Goal: Task Accomplishment & Management: Complete application form

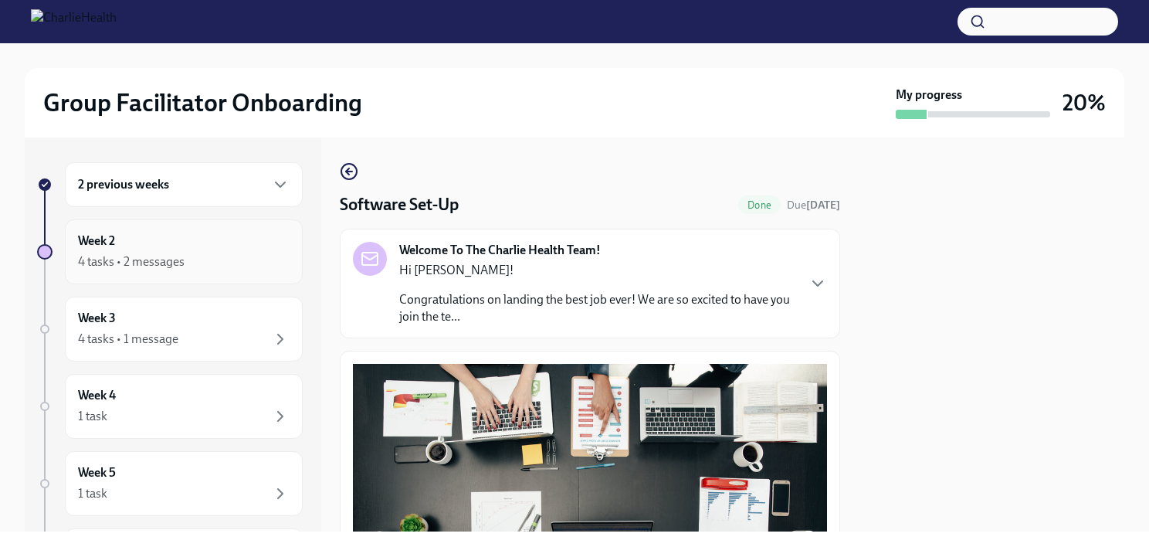
click at [236, 226] on div "Week 2 4 tasks • 2 messages" at bounding box center [184, 251] width 238 height 65
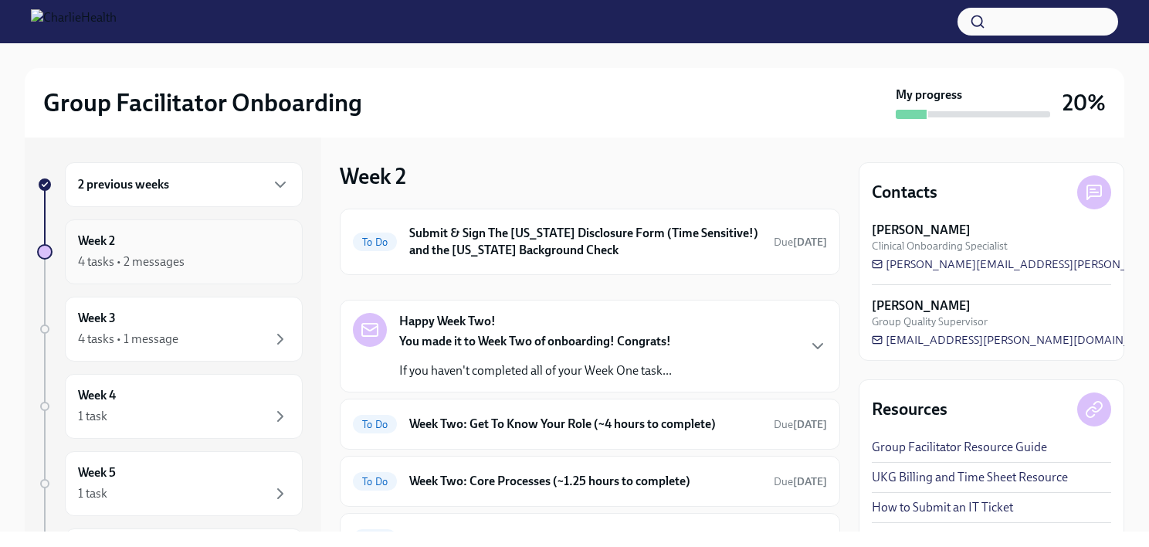
click at [114, 260] on div "4 tasks • 2 messages" at bounding box center [131, 261] width 107 height 17
click at [216, 173] on div "2 previous weeks" at bounding box center [184, 184] width 238 height 45
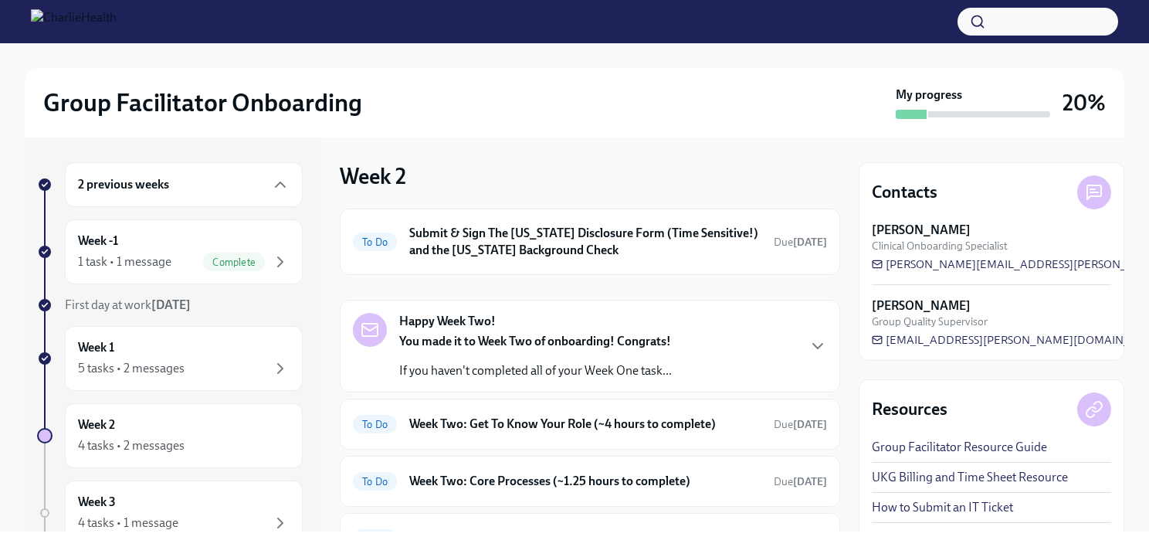
click at [210, 188] on div "2 previous weeks" at bounding box center [184, 184] width 212 height 19
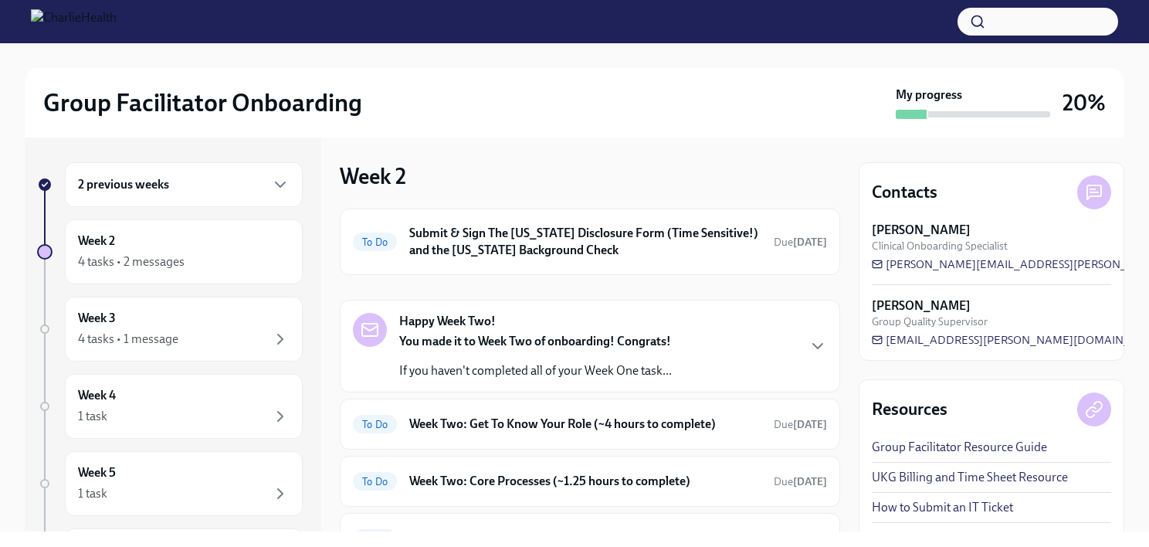
click at [210, 188] on div "2 previous weeks" at bounding box center [184, 184] width 212 height 19
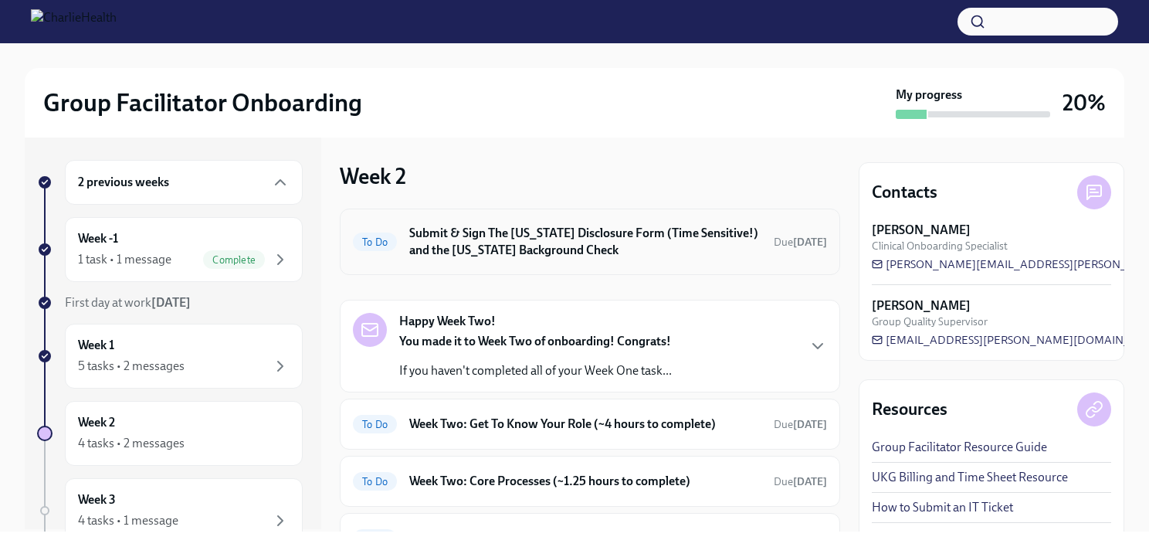
click at [399, 233] on div "To Do Submit & Sign The [US_STATE] Disclosure Form (Time Sensitive!) and the [U…" at bounding box center [590, 242] width 474 height 40
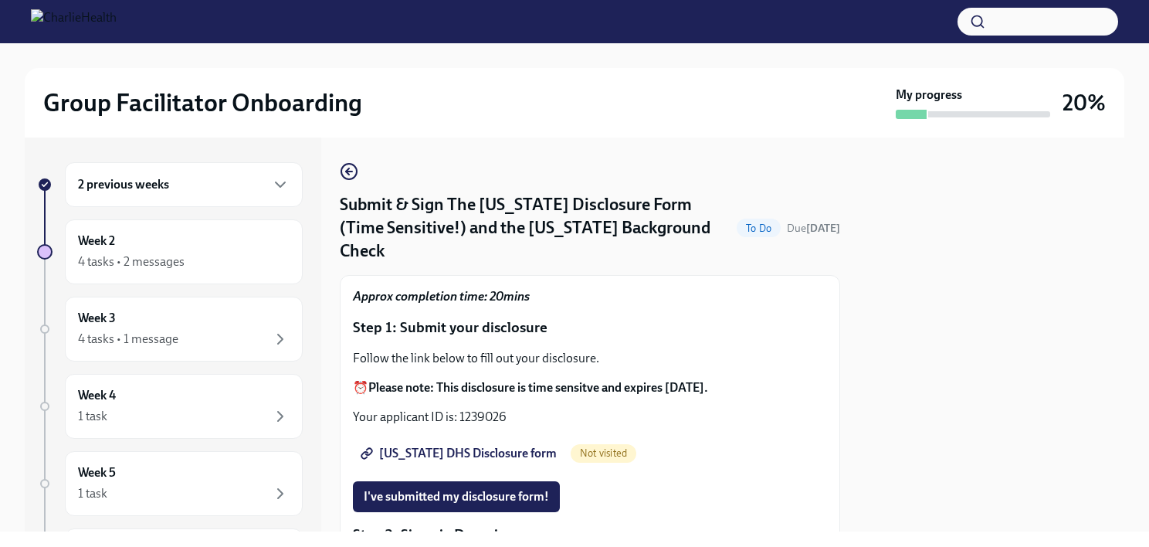
click at [219, 195] on div "2 previous weeks" at bounding box center [184, 184] width 238 height 45
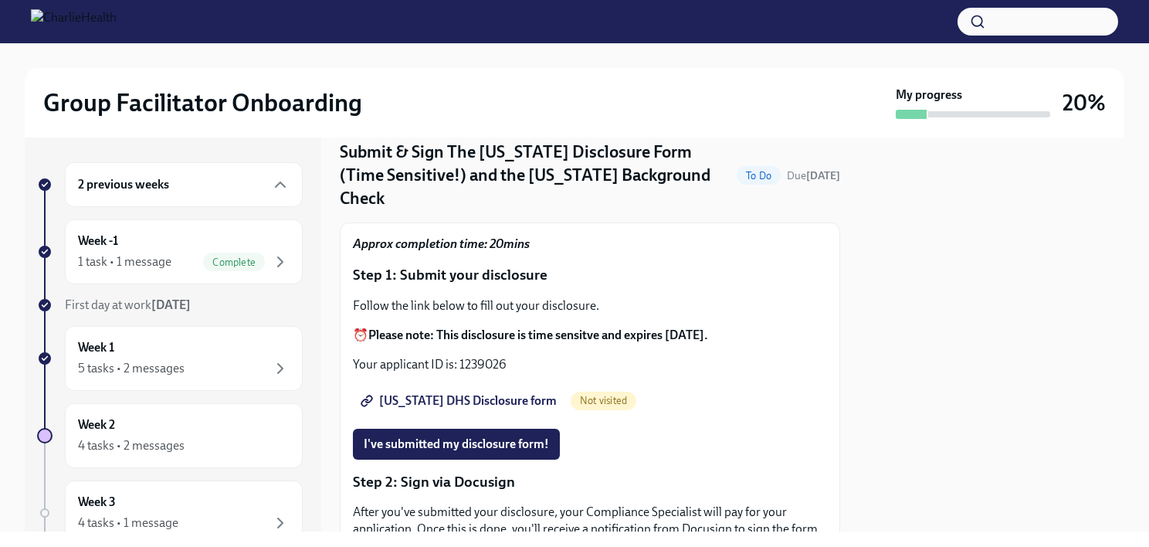
scroll to position [55, 0]
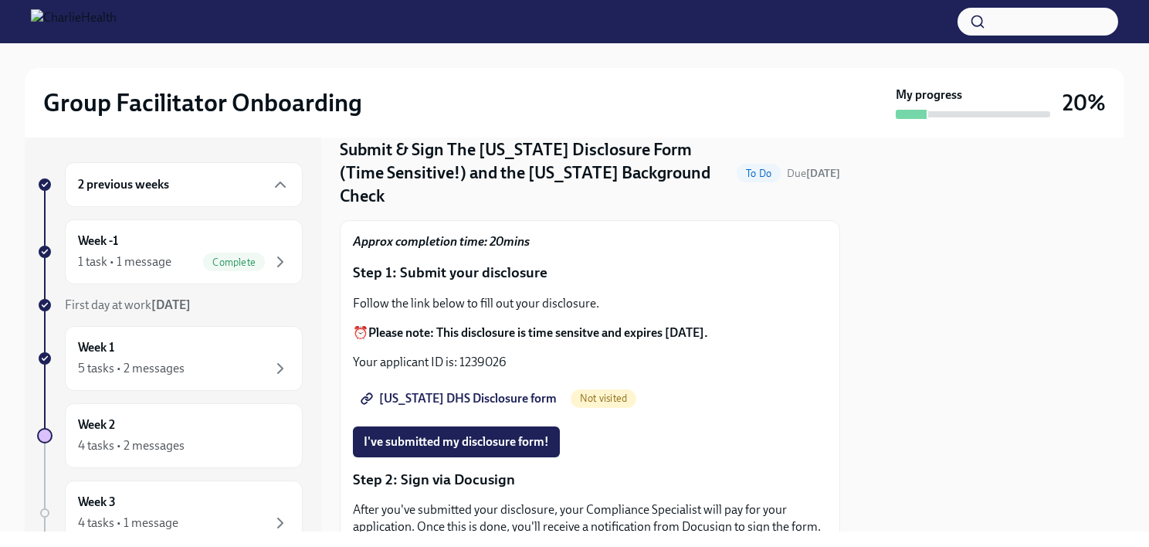
click at [250, 182] on div "2 previous weeks" at bounding box center [184, 184] width 212 height 19
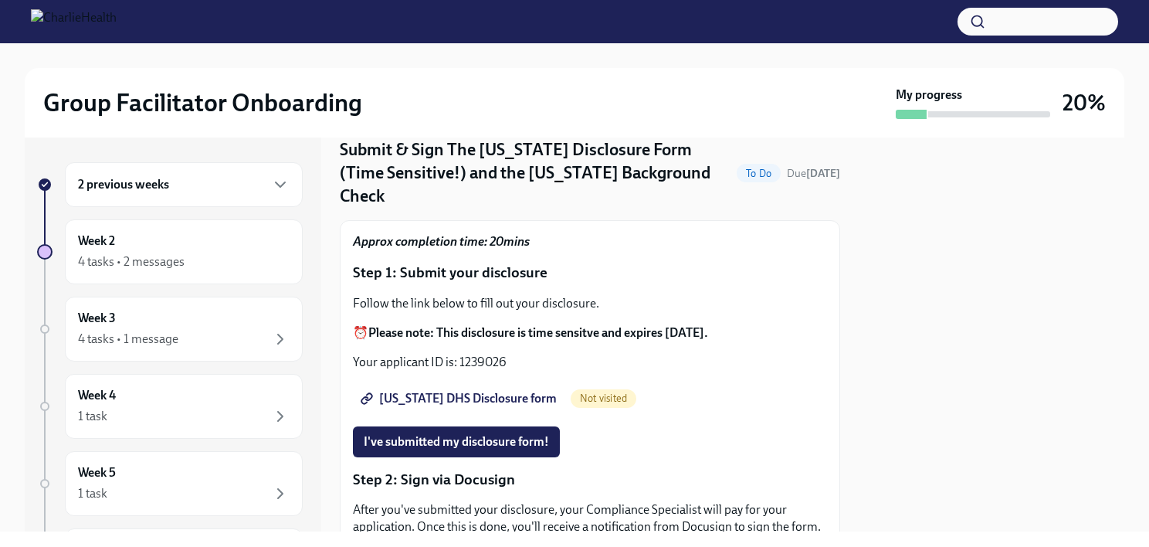
click at [250, 182] on div "2 previous weeks" at bounding box center [184, 184] width 212 height 19
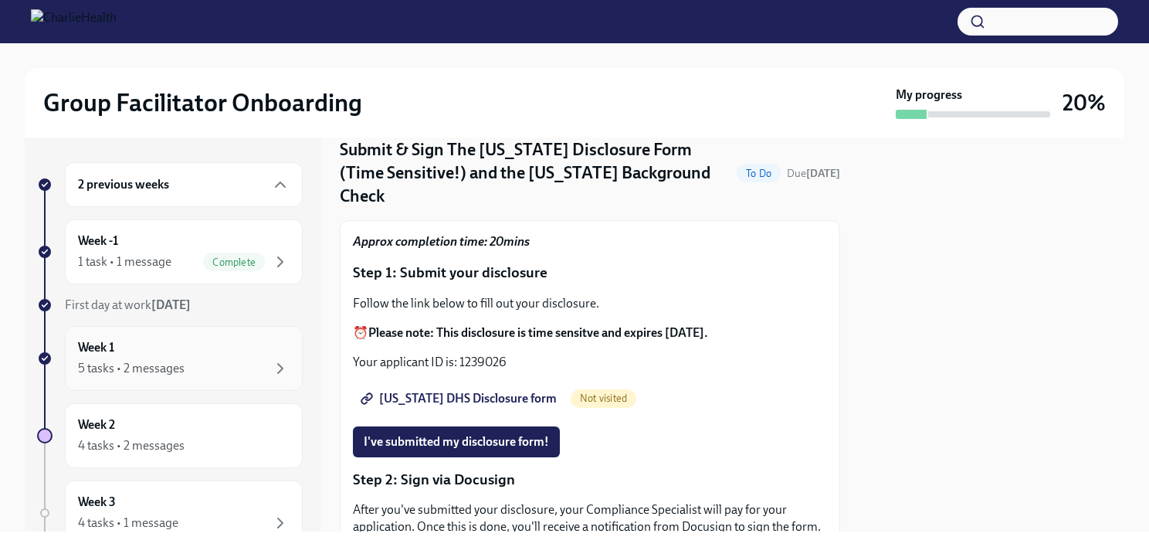
click at [207, 345] on div "Week 1 5 tasks • 2 messages" at bounding box center [184, 358] width 212 height 39
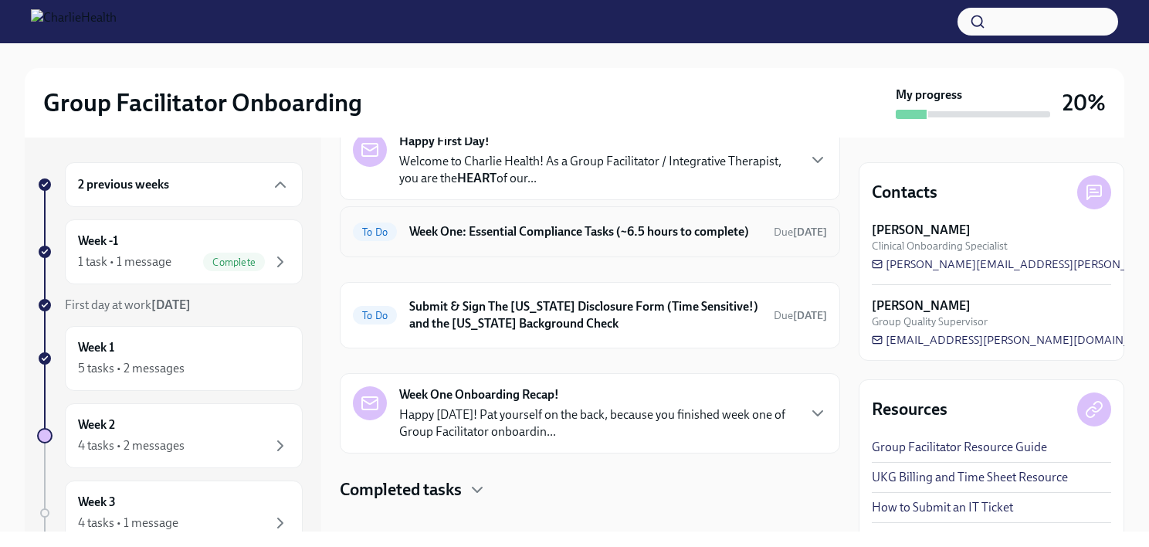
scroll to position [61, 0]
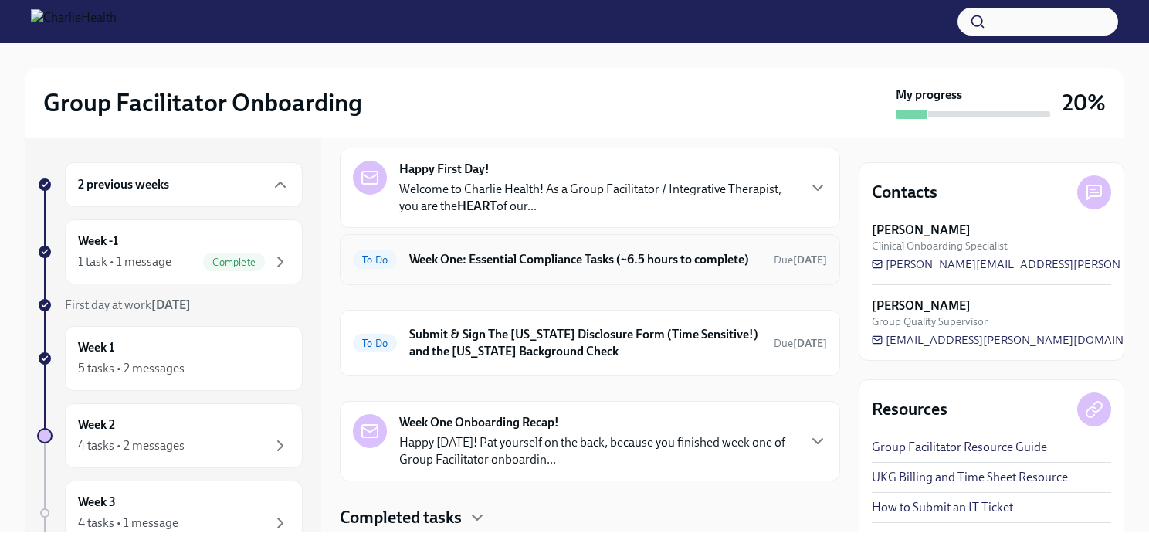
click at [494, 266] on h6 "Week One: Essential Compliance Tasks (~6.5 hours to complete)" at bounding box center [585, 259] width 352 height 17
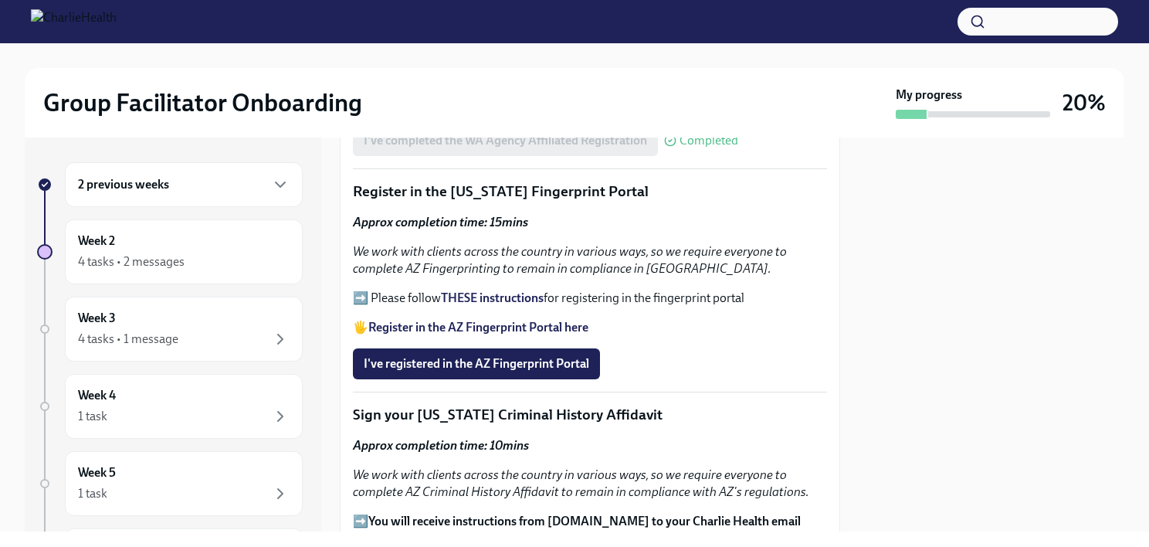
scroll to position [1743, 0]
click at [491, 320] on strong "Register in the AZ Fingerprint Portal here" at bounding box center [478, 327] width 220 height 15
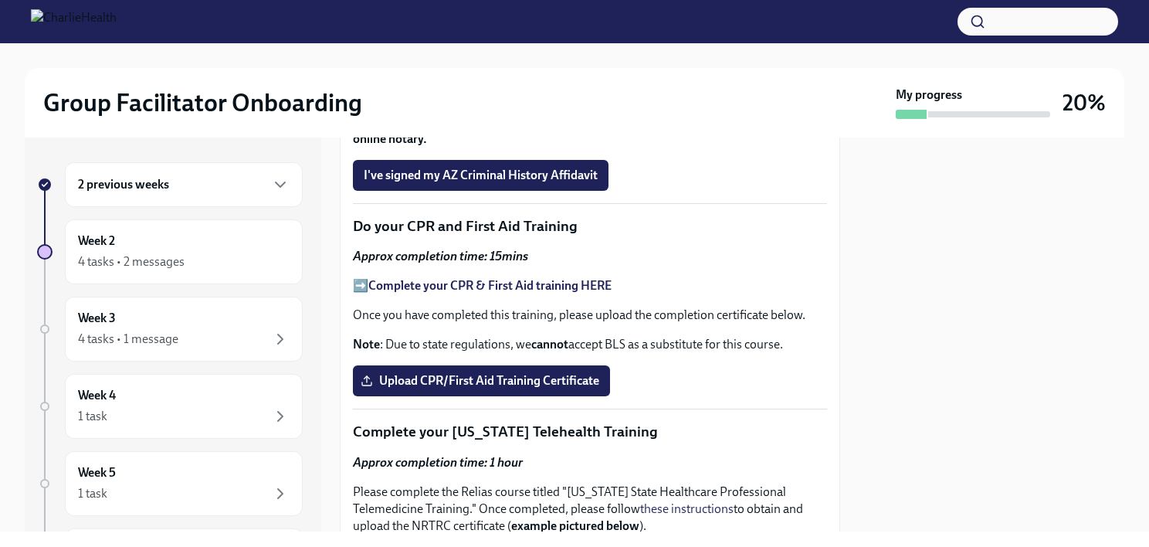
scroll to position [2160, 0]
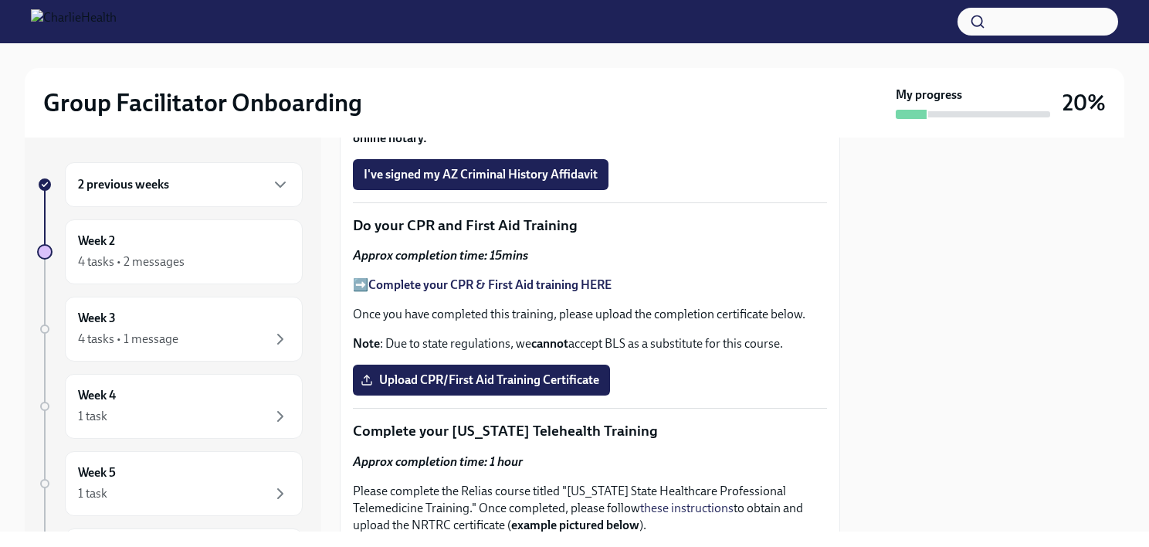
click at [453, 277] on strong "Complete your CPR & First Aid training HERE" at bounding box center [489, 284] width 243 height 15
click at [510, 277] on strong "Complete your CPR & First Aid training HERE" at bounding box center [489, 284] width 243 height 15
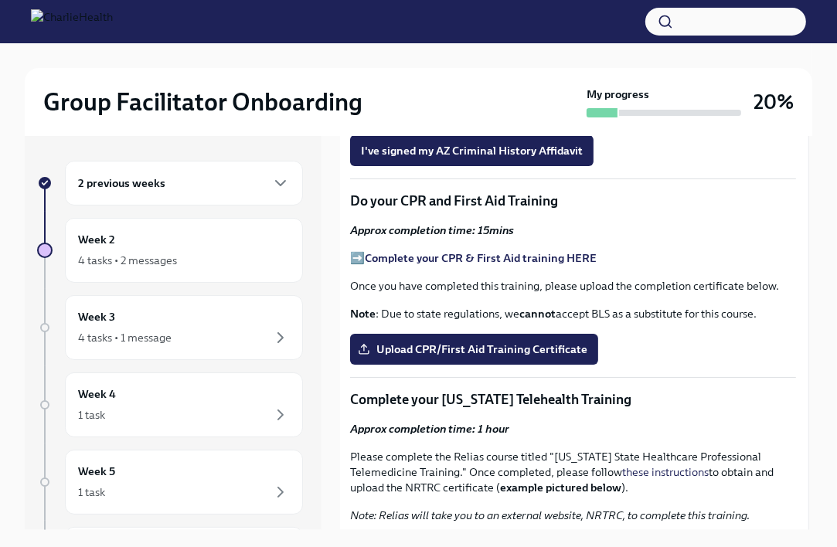
scroll to position [2076, 3]
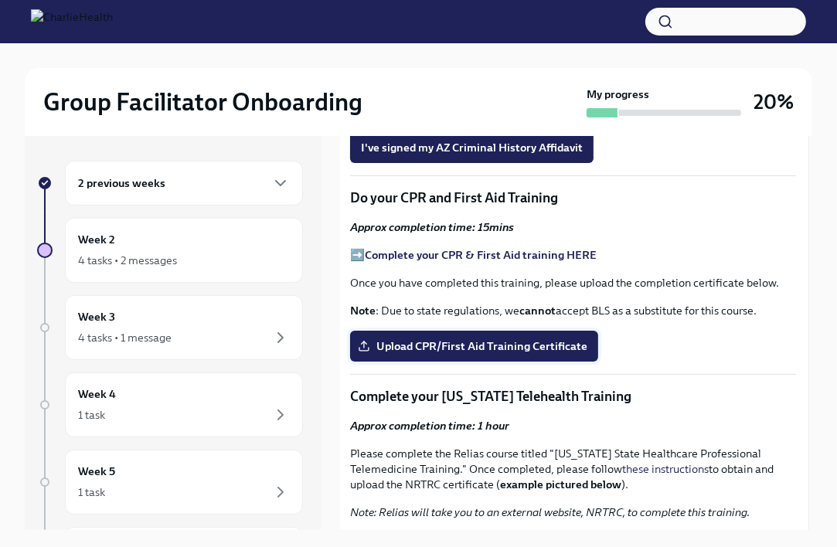
click at [470, 338] on span "Upload CPR/First Aid Training Certificate" at bounding box center [474, 345] width 226 height 15
click at [0, 0] on input "Upload CPR/First Aid Training Certificate" at bounding box center [0, 0] width 0 height 0
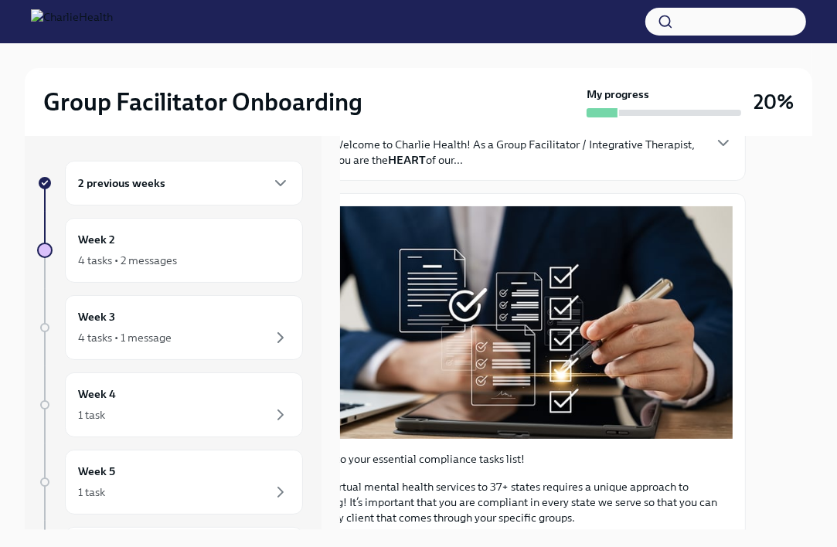
scroll to position [147, 67]
